Goal: Information Seeking & Learning: Check status

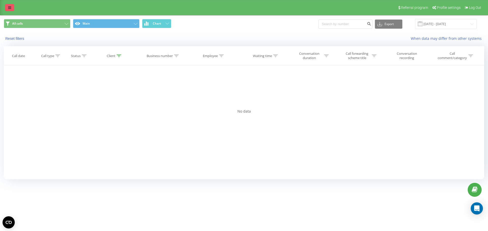
click at [12, 10] on link at bounding box center [9, 7] width 9 height 7
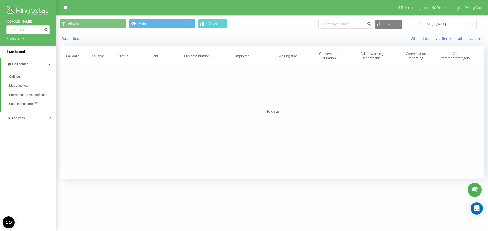
click at [32, 55] on link "Dashboard" at bounding box center [28, 52] width 56 height 12
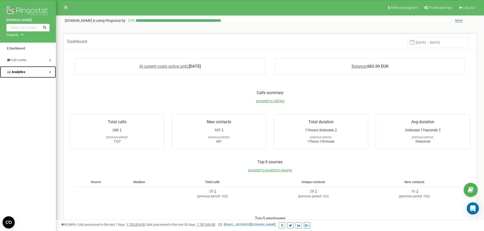
click at [46, 72] on link "Analytics" at bounding box center [28, 72] width 56 height 12
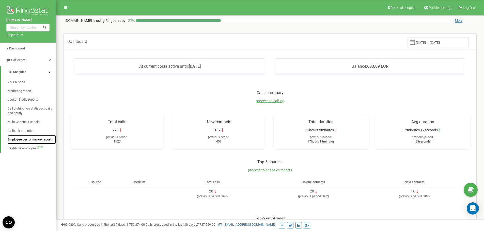
click at [22, 137] on link "Employee performance report" at bounding box center [32, 139] width 48 height 9
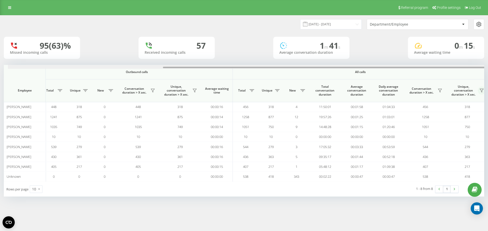
scroll to position [0, 229]
drag, startPoint x: 320, startPoint y: 68, endPoint x: 488, endPoint y: 91, distance: 169.1
click at [488, 91] on div "[DATE] - [DATE] Department/Employee 95 (63)% Missed incoming calls 57 Received …" at bounding box center [244, 111] width 488 height 192
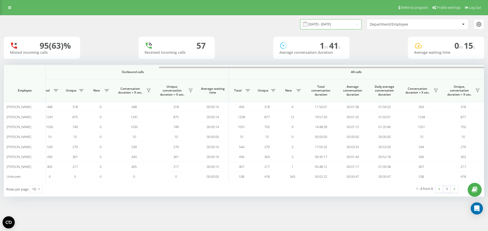
click at [329, 29] on input "21.07.2025 - 21.08.2025" at bounding box center [330, 24] width 61 height 10
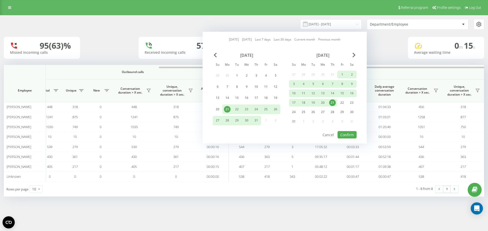
click at [332, 102] on div "21" at bounding box center [332, 103] width 7 height 7
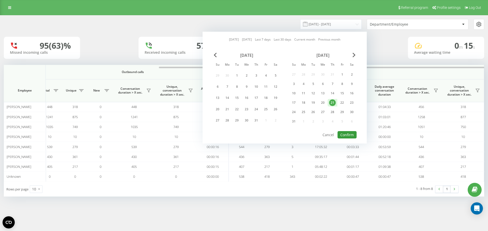
click at [345, 137] on button "Confirm" at bounding box center [346, 134] width 19 height 7
type input "21.08.2025 - 21.08.2025"
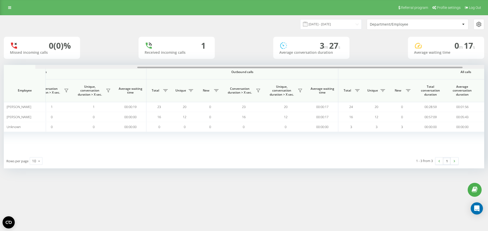
scroll to position [0, 229]
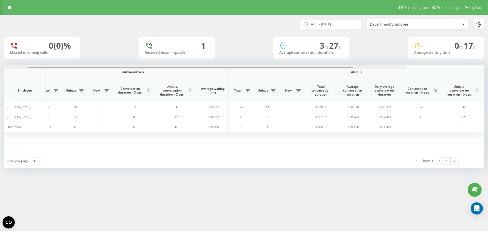
drag, startPoint x: 307, startPoint y: 67, endPoint x: 488, endPoint y: 88, distance: 181.4
click at [488, 88] on div "21.08.2025 - 21.08.2025 Department/Employee 0 (0)% Missed incoming calls 1 Rece…" at bounding box center [244, 97] width 488 height 164
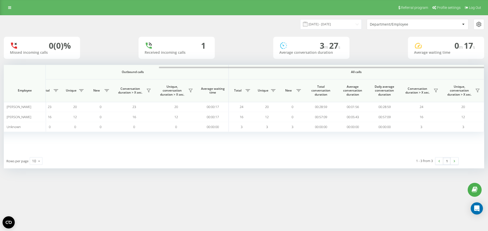
drag, startPoint x: 275, startPoint y: 138, endPoint x: 357, endPoint y: 139, distance: 82.6
click at [357, 139] on div "Incoming calls Outbound calls All calls Employee Total Unique New Missed Conver…" at bounding box center [244, 109] width 480 height 89
click at [355, 166] on div "1 - 3 from 3 1" at bounding box center [372, 161] width 180 height 15
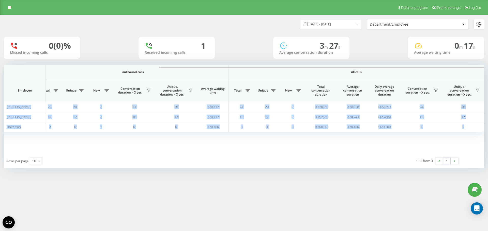
drag, startPoint x: 472, startPoint y: 130, endPoint x: 358, endPoint y: 145, distance: 115.3
click at [358, 145] on div "Incoming calls Outbound calls All calls Employee Total Unique New Missed Conver…" at bounding box center [244, 109] width 480 height 89
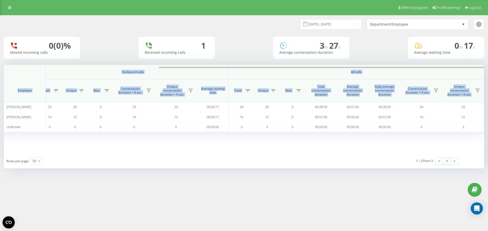
drag, startPoint x: 479, startPoint y: 140, endPoint x: 90, endPoint y: 140, distance: 388.7
click at [90, 138] on div "Incoming calls Outbound calls All calls Employee Total Unique New Missed Conver…" at bounding box center [244, 109] width 480 height 89
click at [89, 152] on div "Incoming calls Outbound calls All calls Employee Total Unique New Missed Conver…" at bounding box center [15, 109] width 480 height 89
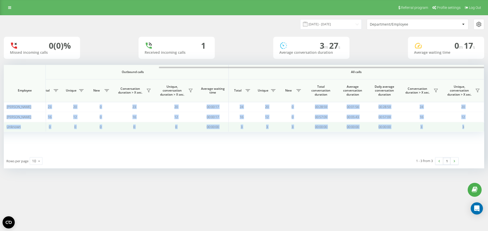
drag, startPoint x: 488, startPoint y: 137, endPoint x: 469, endPoint y: 132, distance: 19.5
click at [469, 132] on div "21.08.2025 - 21.08.2025 Department/Employee 0 (0)% Missed incoming calls 1 Rece…" at bounding box center [244, 97] width 488 height 164
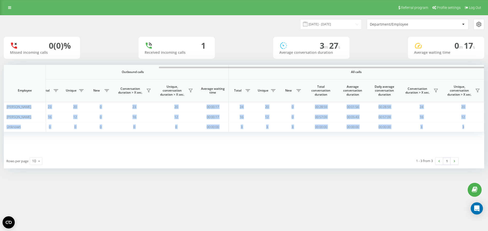
click at [475, 137] on div "Incoming calls Outbound calls All calls Employee Total Unique New Missed Conver…" at bounding box center [244, 109] width 480 height 89
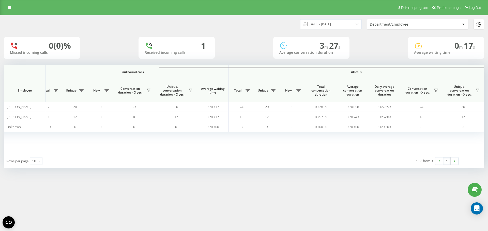
drag, startPoint x: 473, startPoint y: 137, endPoint x: 468, endPoint y: 141, distance: 6.6
click at [468, 141] on div "Incoming calls Outbound calls All calls Employee Total Unique New Missed Conver…" at bounding box center [244, 109] width 480 height 89
drag, startPoint x: 469, startPoint y: 141, endPoint x: 488, endPoint y: 140, distance: 19.1
click at [488, 140] on div "21.08.2025 - 21.08.2025 Department/Employee 0 (0)% Missed incoming calls 1 Rece…" at bounding box center [244, 97] width 488 height 164
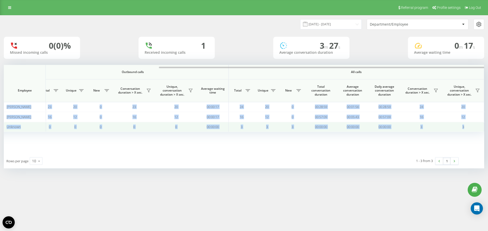
drag, startPoint x: 433, startPoint y: 131, endPoint x: 469, endPoint y: 131, distance: 36.6
click at [469, 131] on div "Incoming calls Outbound calls All calls Employee Total Unique New Missed Conver…" at bounding box center [244, 109] width 480 height 89
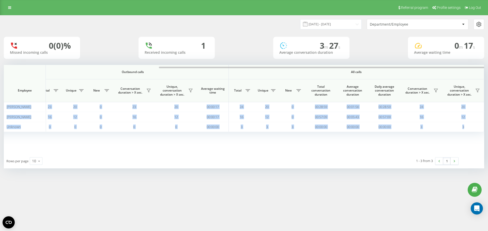
click at [208, 150] on div "Incoming calls Outbound calls All calls Employee Total Unique New Missed Conver…" at bounding box center [15, 109] width 480 height 89
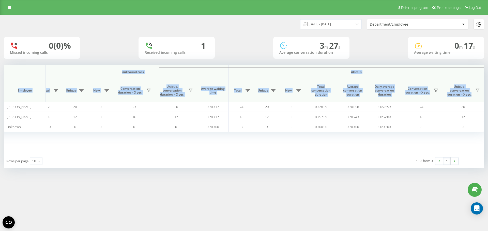
drag, startPoint x: 31, startPoint y: 142, endPoint x: 470, endPoint y: 149, distance: 438.4
click at [470, 149] on div "Incoming calls Outbound calls All calls Employee Total Unique New Missed Conver…" at bounding box center [244, 109] width 480 height 89
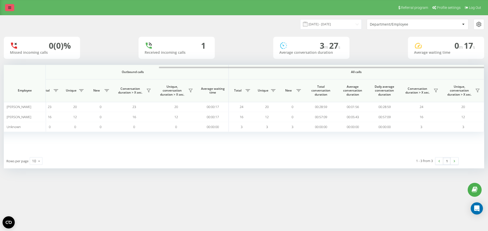
click at [13, 10] on link at bounding box center [9, 7] width 9 height 7
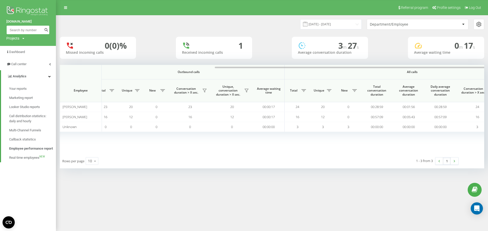
click at [25, 29] on input at bounding box center [27, 29] width 43 height 9
paste input "517252663"
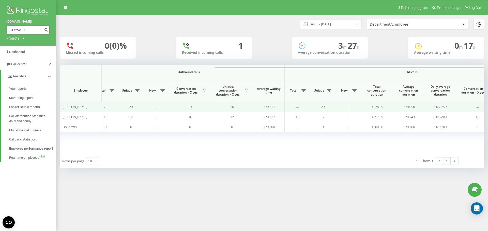
type input "517252663"
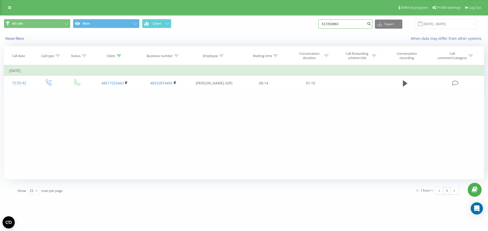
click at [329, 27] on input "517252663" at bounding box center [345, 24] width 54 height 9
paste input "609795905"
type input "609795905"
